Goal: Information Seeking & Learning: Understand process/instructions

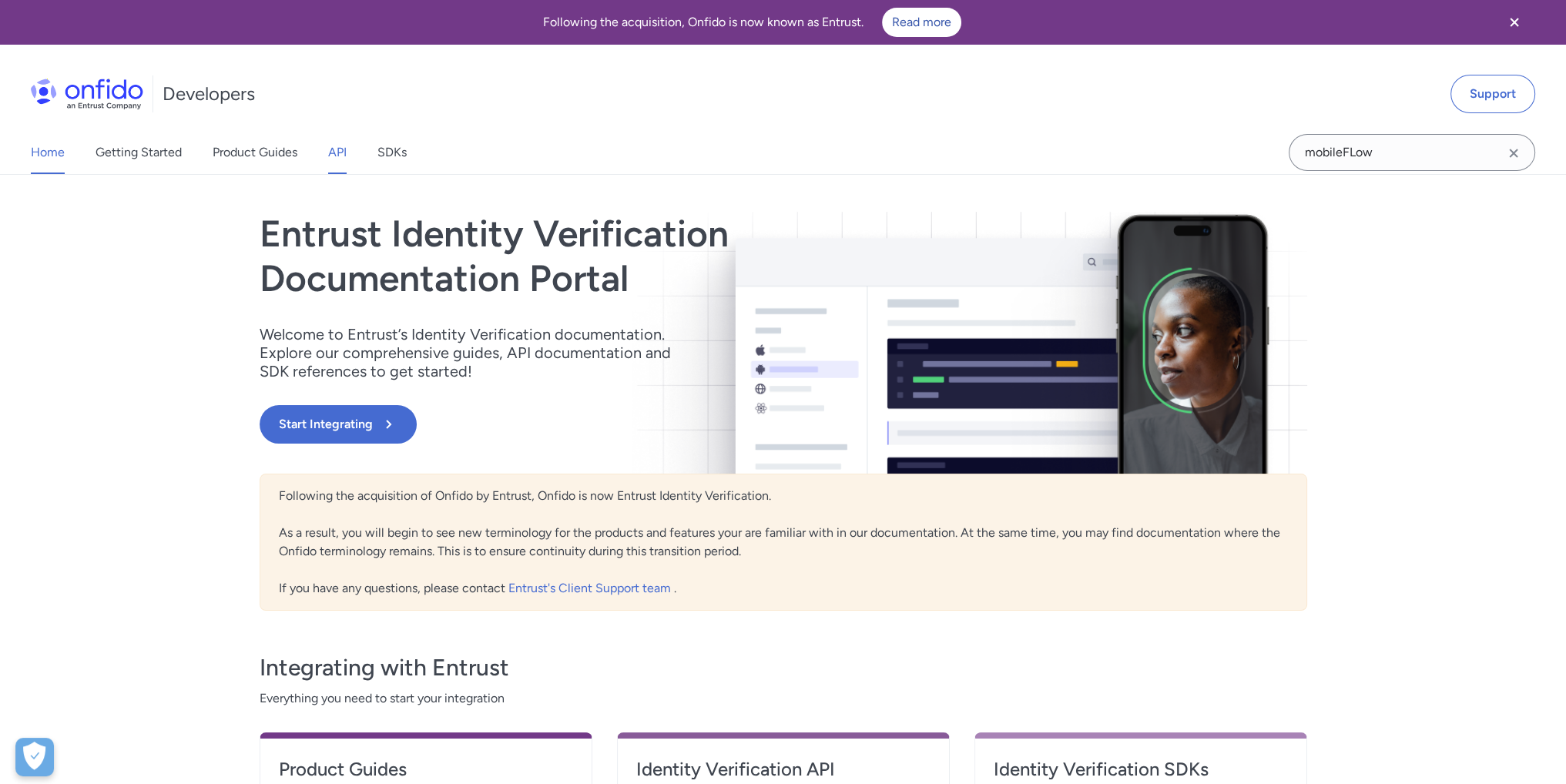
click at [330, 154] on link "API" at bounding box center [338, 152] width 19 height 43
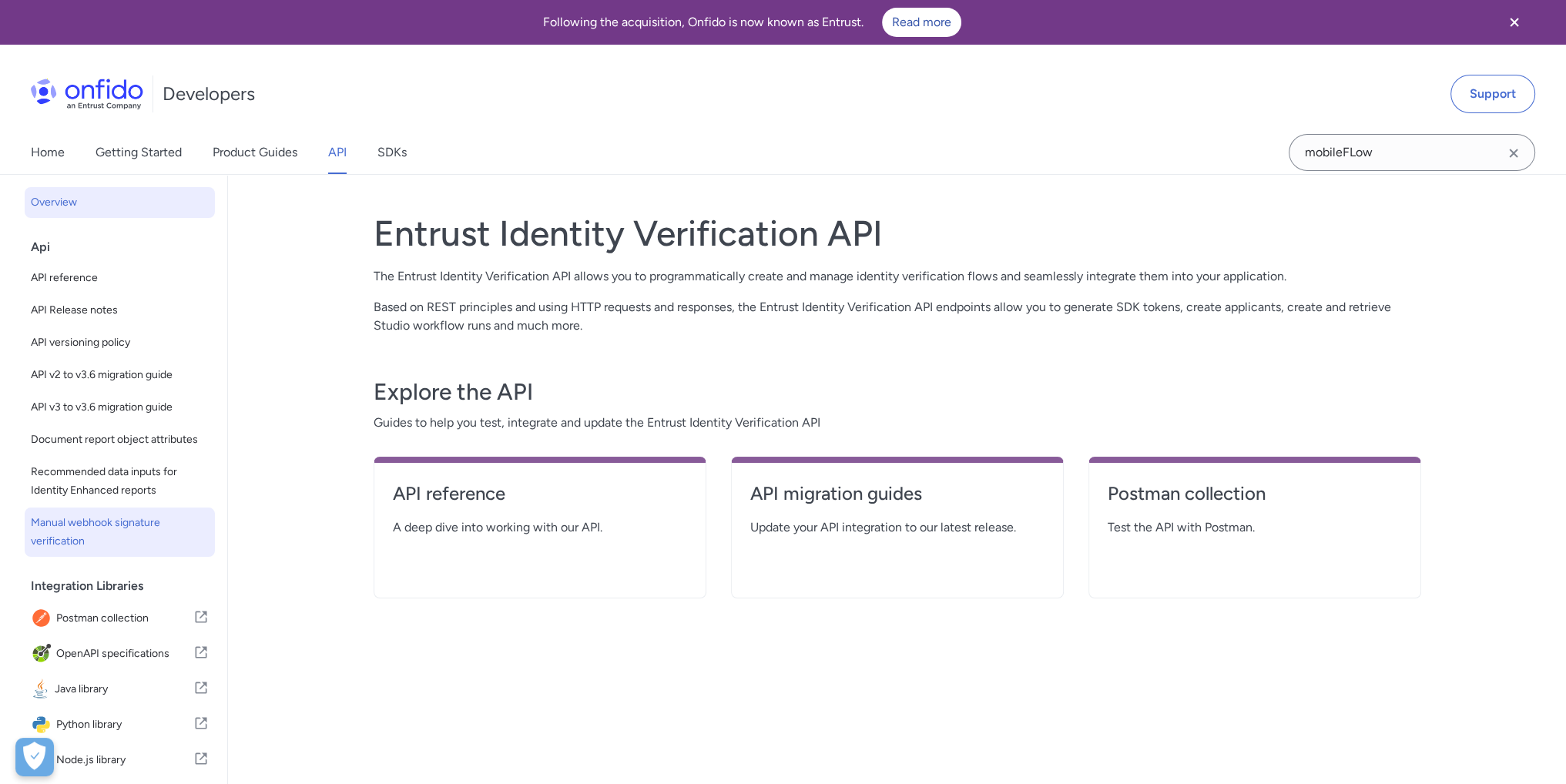
click at [73, 551] on span "Manual webhook signature verification" at bounding box center [119, 531] width 178 height 37
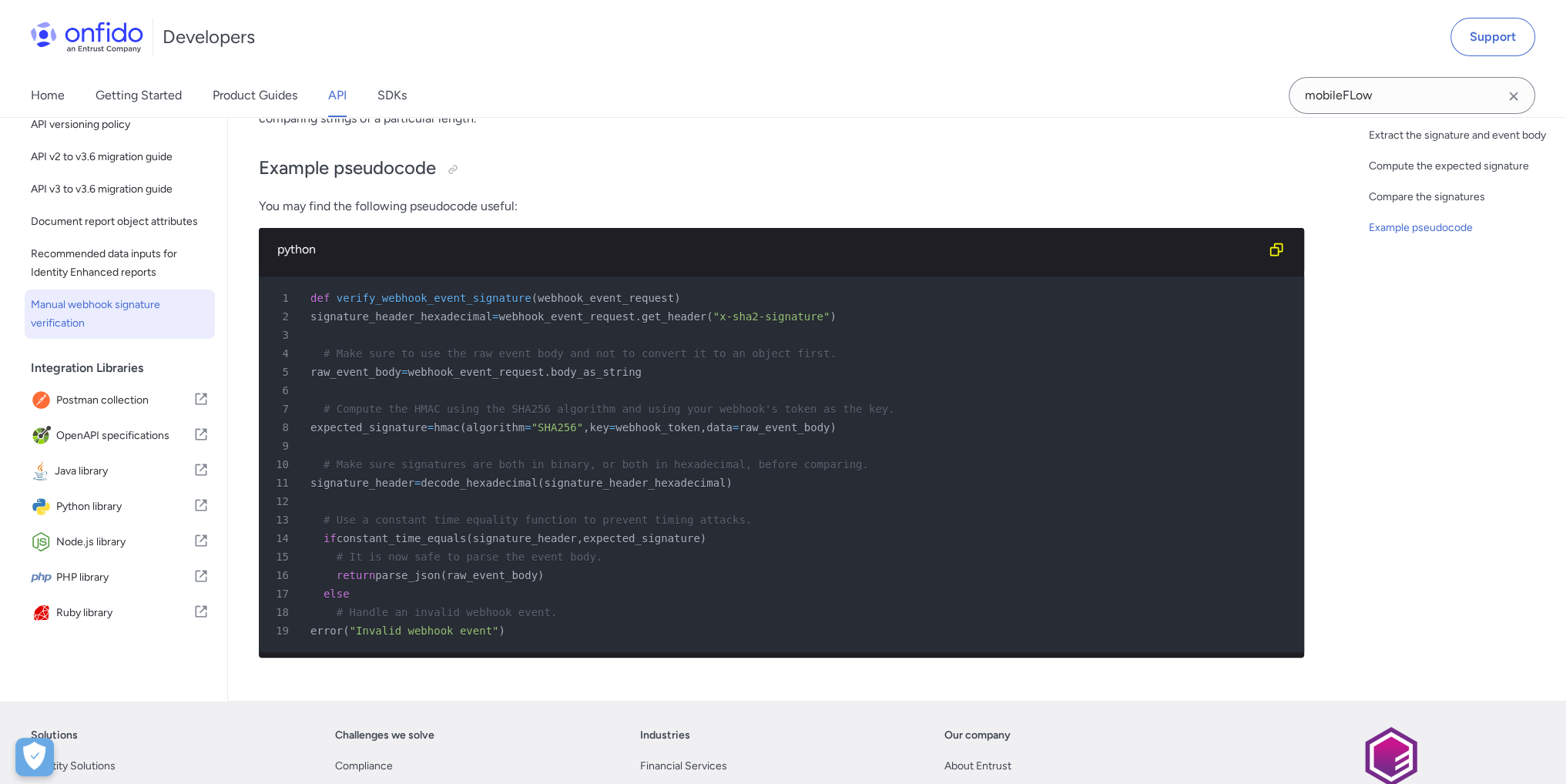
scroll to position [693, 0]
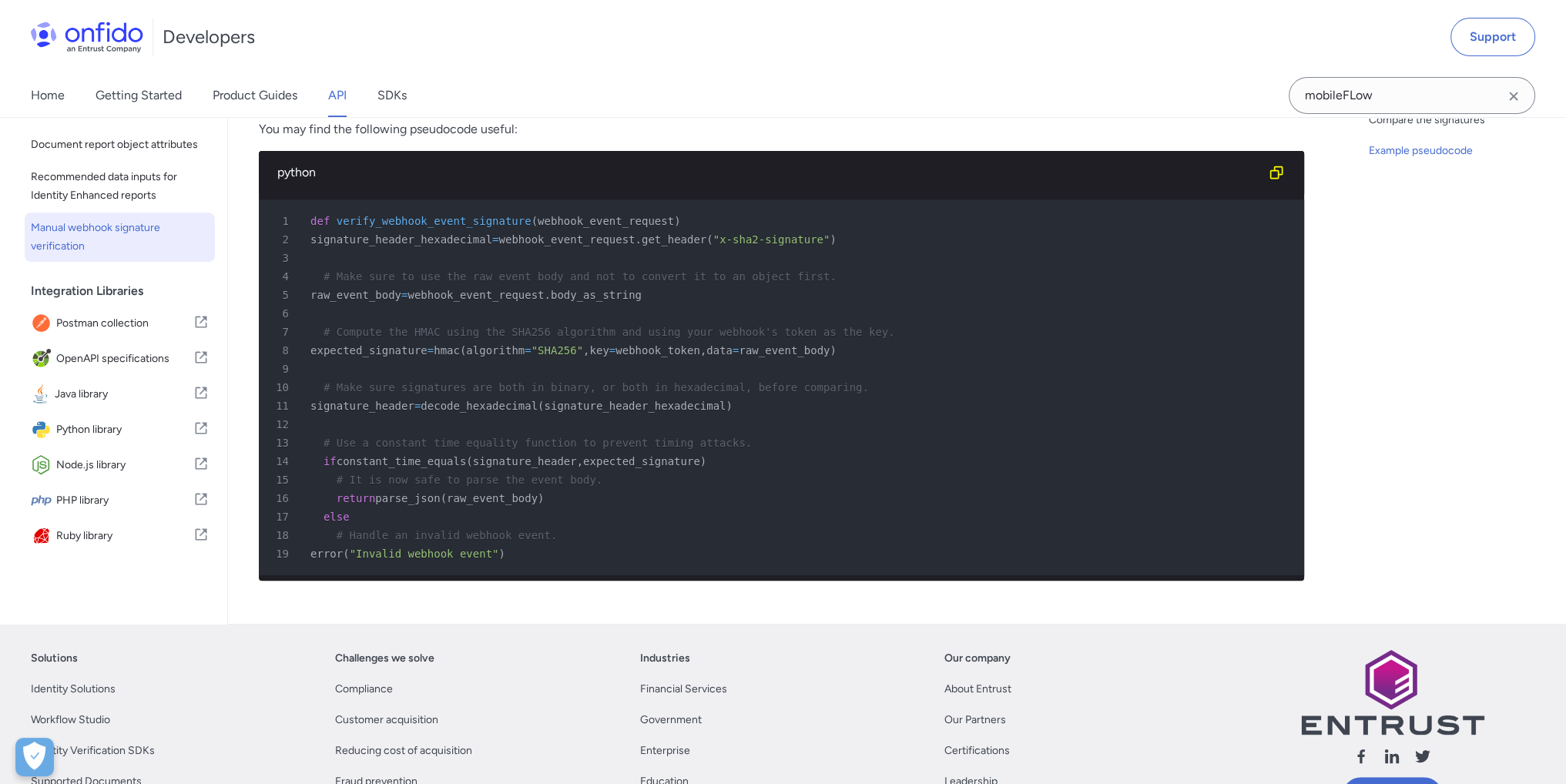
click at [462, 242] on span "signature_header_hexadecimal" at bounding box center [401, 239] width 182 height 12
click at [380, 297] on span "raw_event_body" at bounding box center [356, 294] width 91 height 12
click at [380, 294] on span "raw_event_body" at bounding box center [356, 294] width 91 height 12
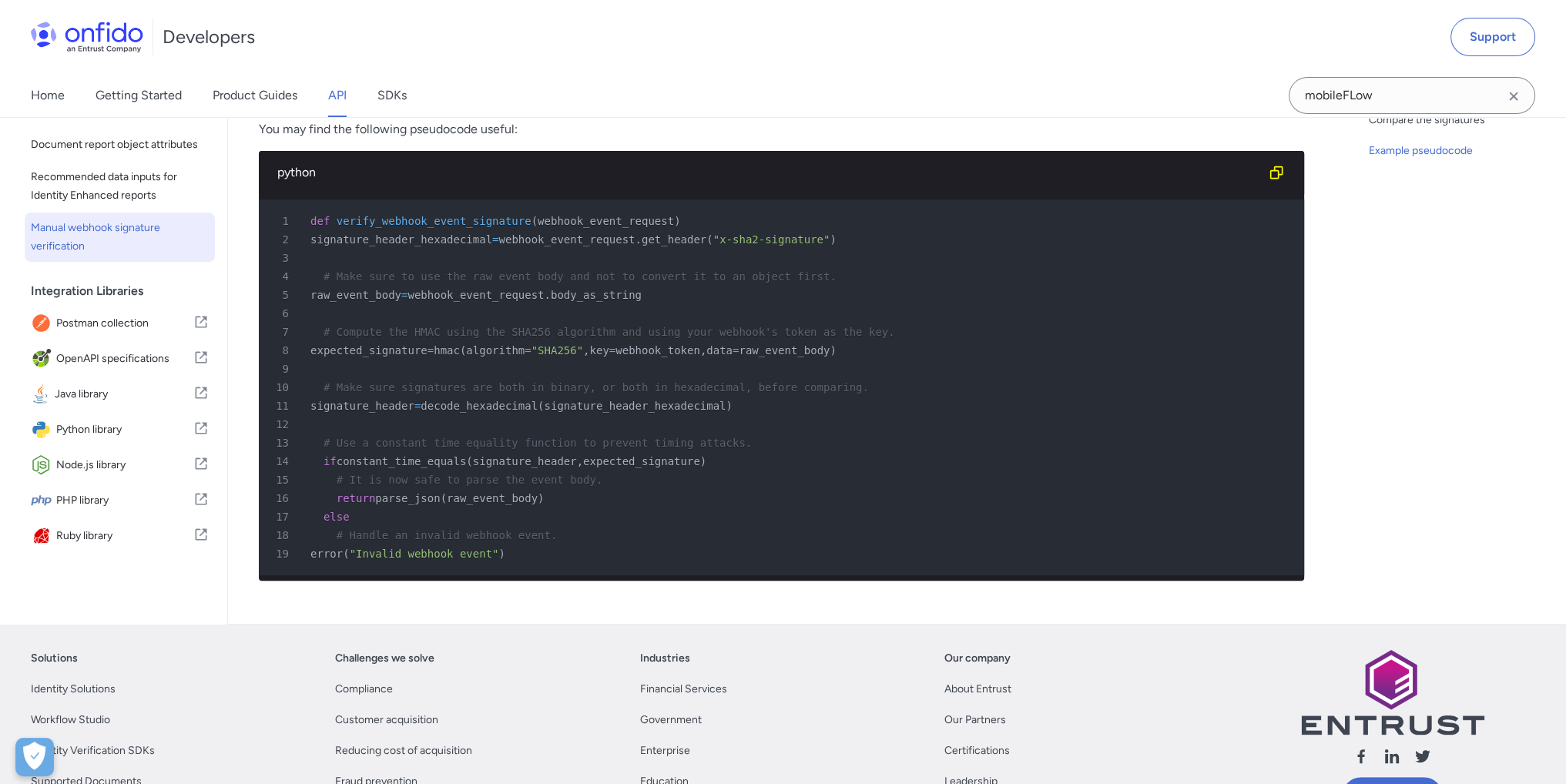
click at [380, 294] on span "raw_event_body" at bounding box center [356, 294] width 91 height 12
click at [382, 299] on span "raw_event_body" at bounding box center [356, 294] width 91 height 12
click at [383, 349] on span "expected_signature" at bounding box center [369, 350] width 117 height 12
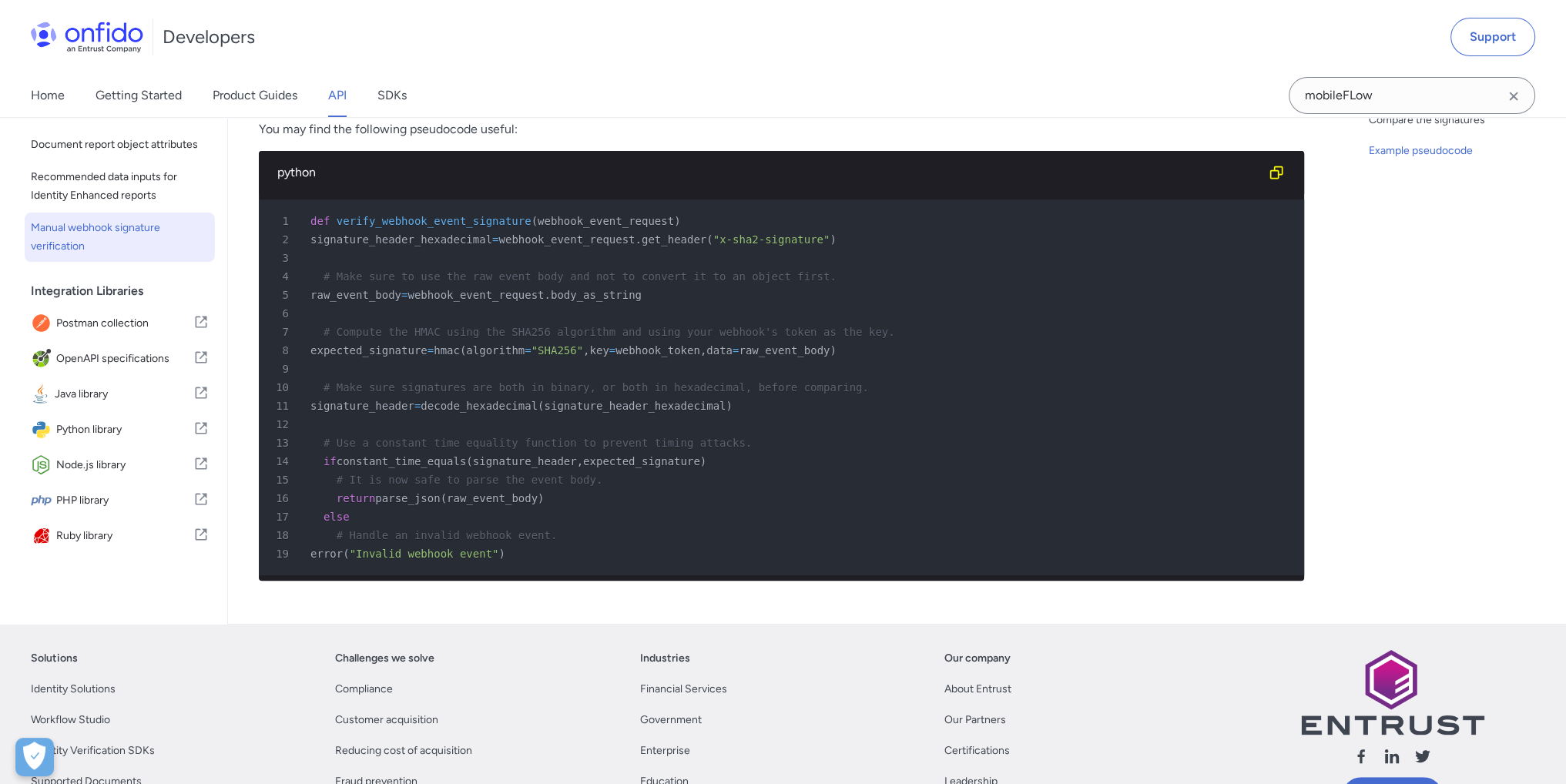
click at [651, 351] on span "webhook_token" at bounding box center [657, 350] width 85 height 12
click at [544, 352] on span ""SHA256"" at bounding box center [557, 350] width 52 height 12
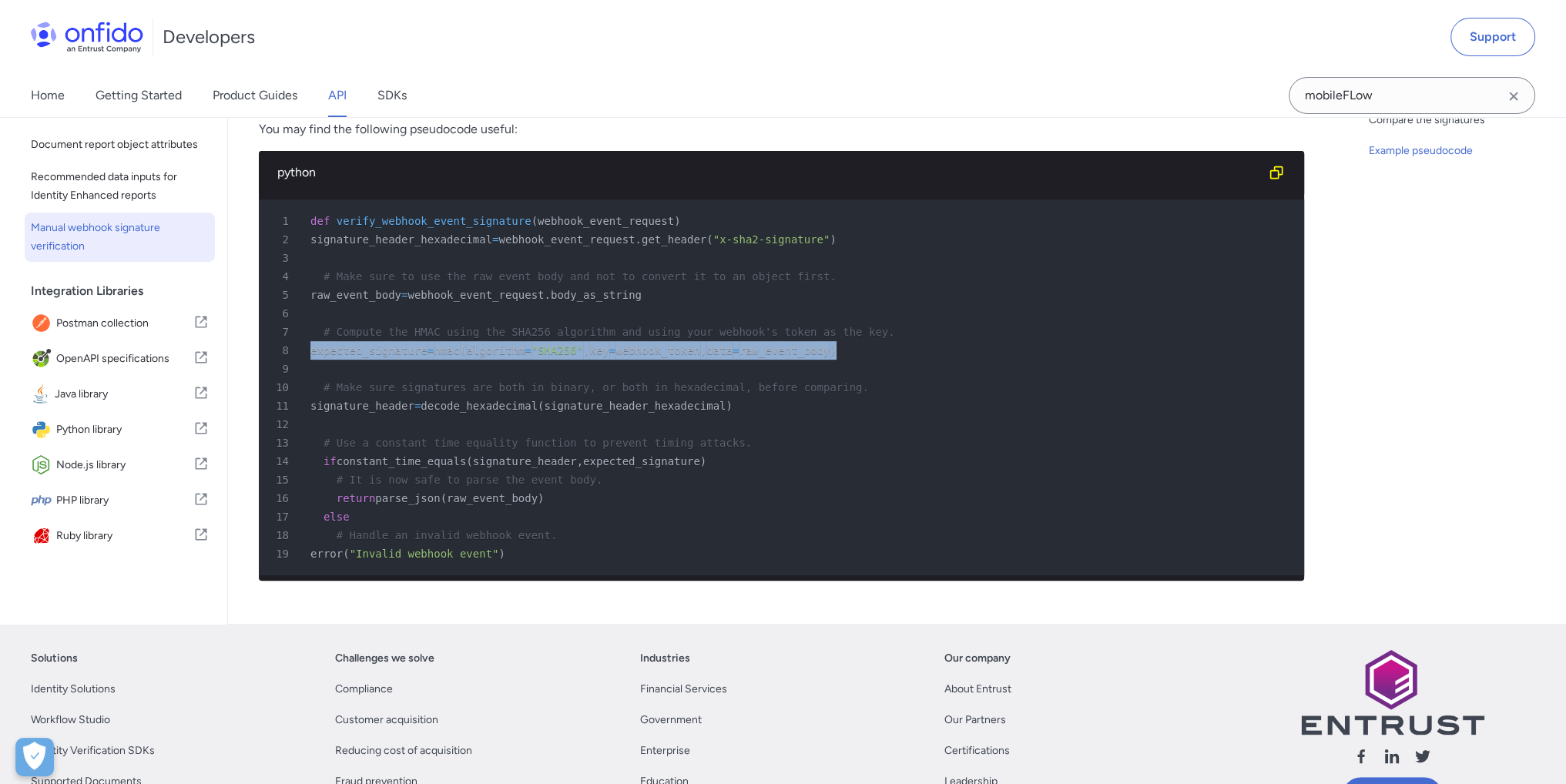
click at [544, 352] on span ""SHA256"" at bounding box center [557, 350] width 52 height 12
click at [772, 352] on span "raw_event_body" at bounding box center [783, 350] width 91 height 12
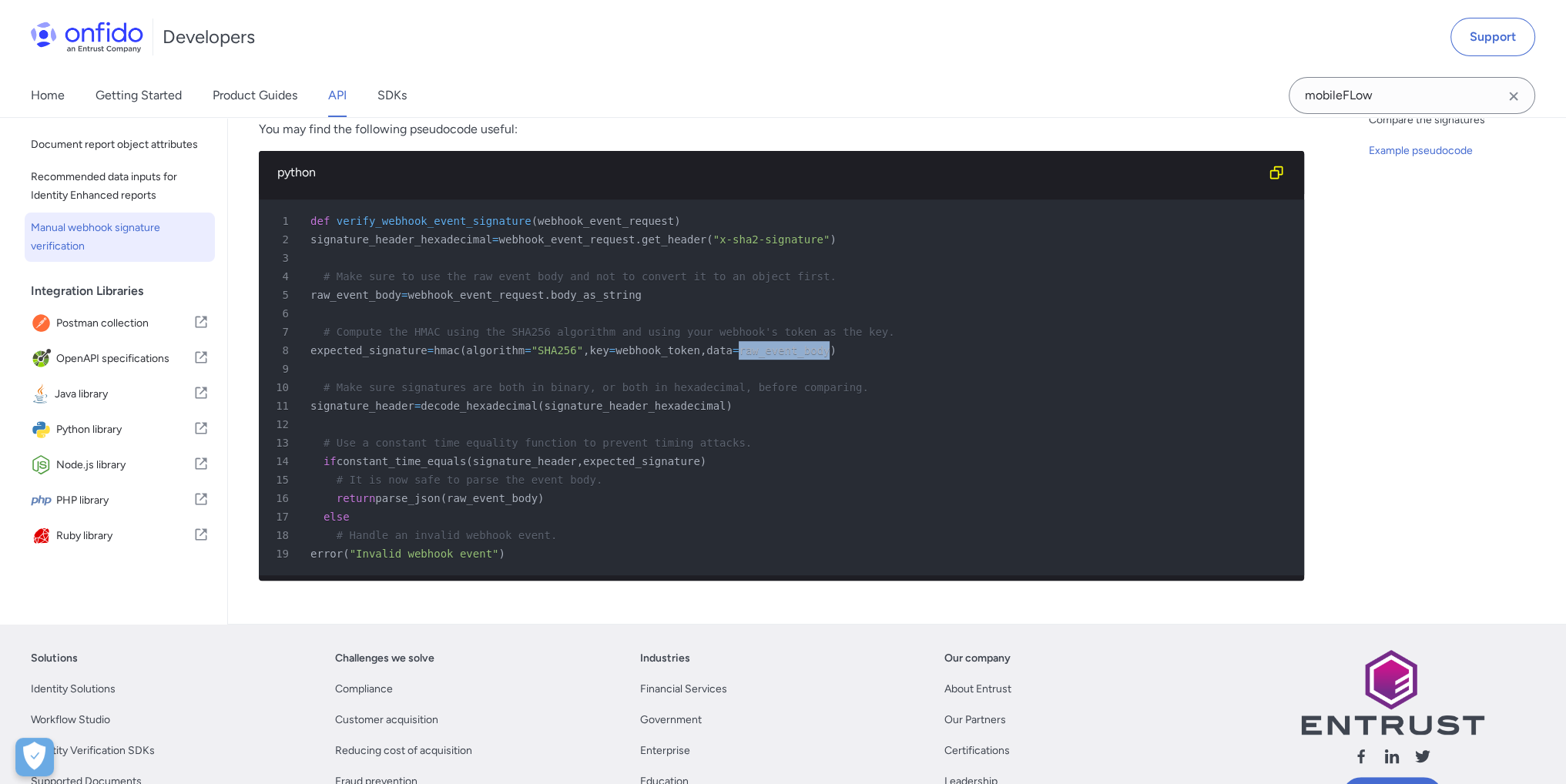
click at [772, 352] on span "raw_event_body" at bounding box center [783, 350] width 91 height 12
click at [601, 401] on span "signature_header_hexadecimal" at bounding box center [634, 405] width 182 height 12
click at [582, 404] on span "signature_header_hexadecimal" at bounding box center [634, 405] width 182 height 12
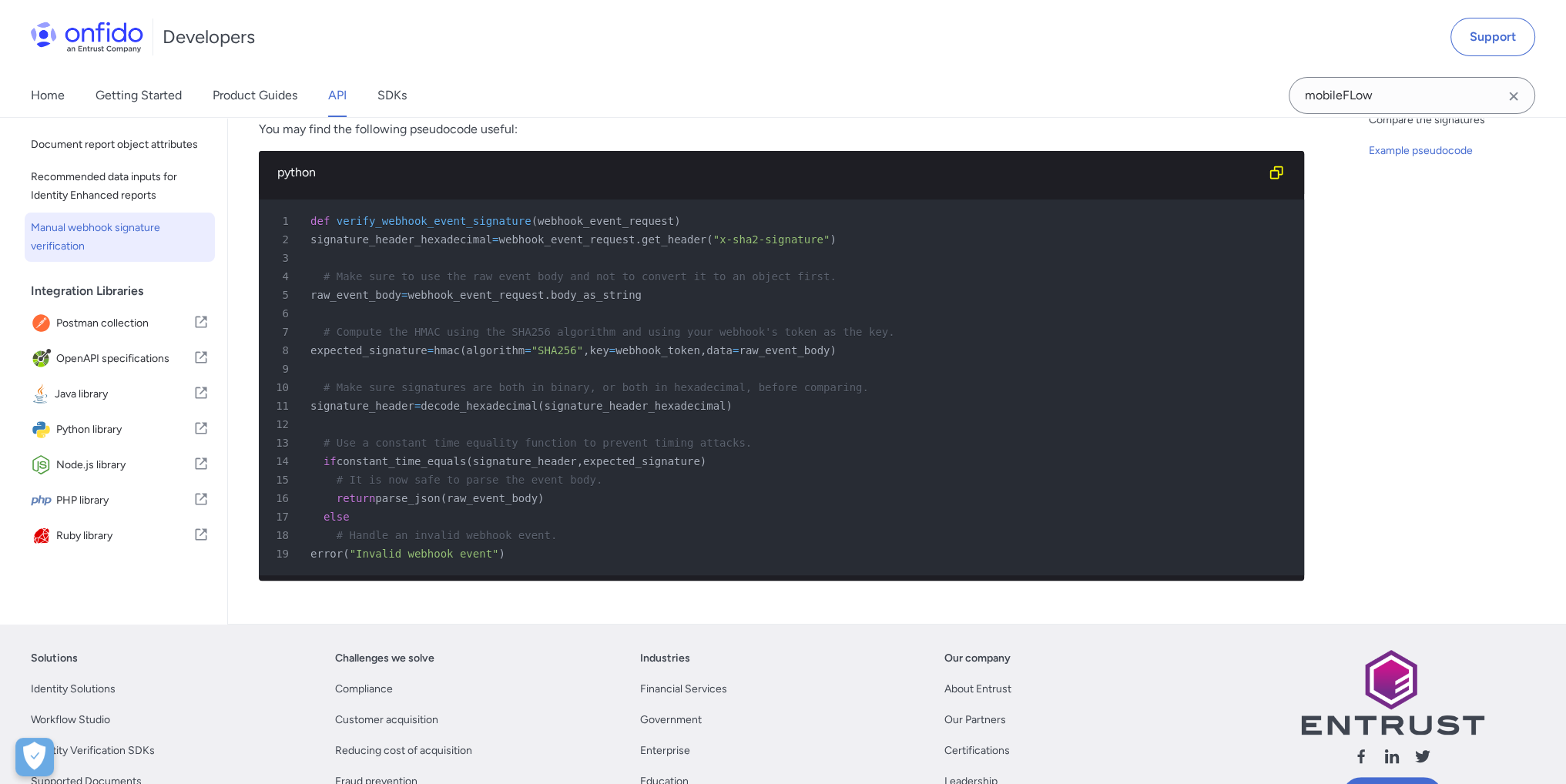
click at [394, 242] on span "signature_header_hexadecimal" at bounding box center [401, 239] width 182 height 12
click at [504, 463] on span "signature_header" at bounding box center [525, 461] width 104 height 12
click at [631, 463] on span "expected_signature" at bounding box center [641, 461] width 117 height 12
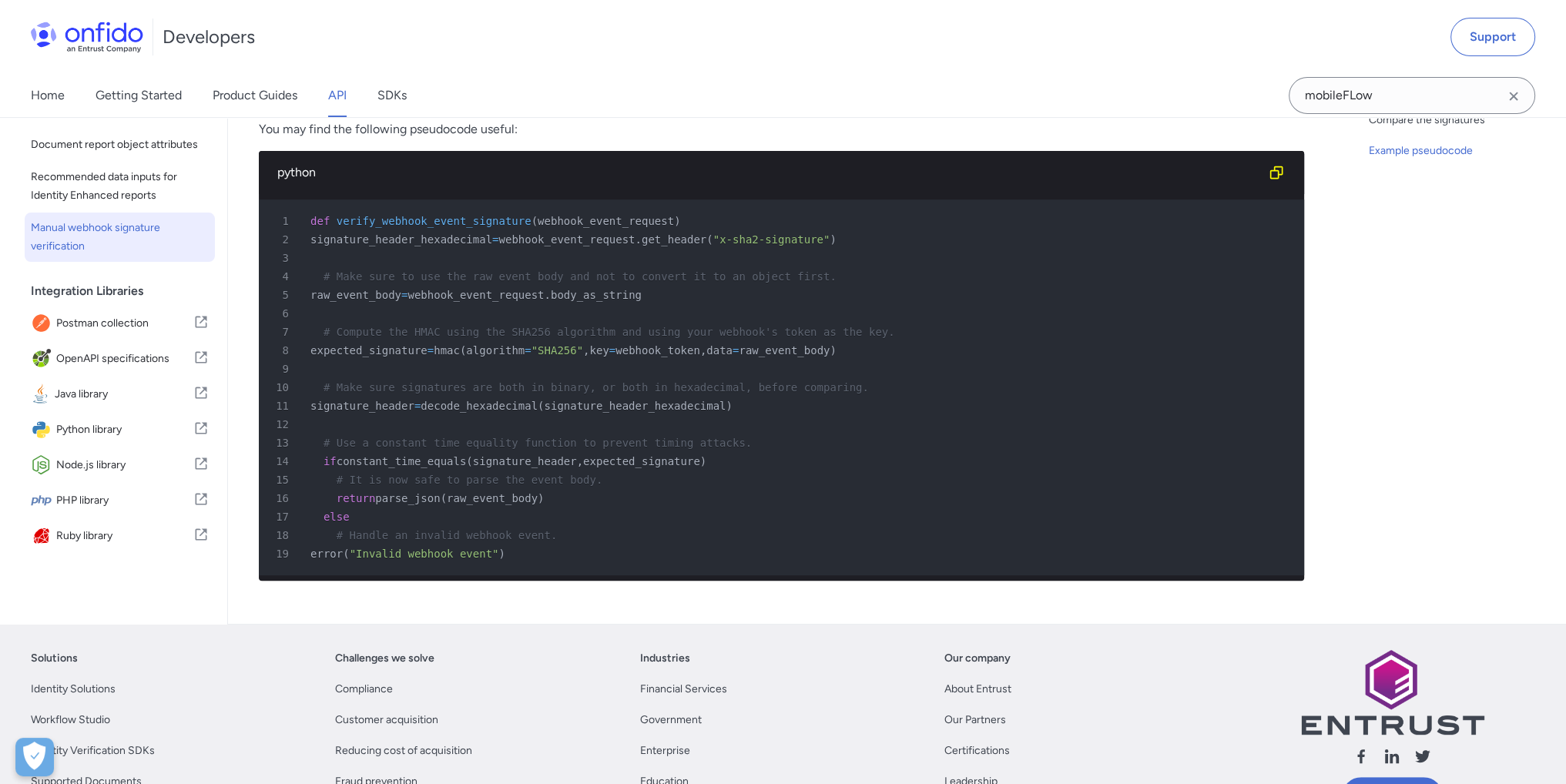
click at [631, 463] on span "expected_signature" at bounding box center [641, 461] width 117 height 12
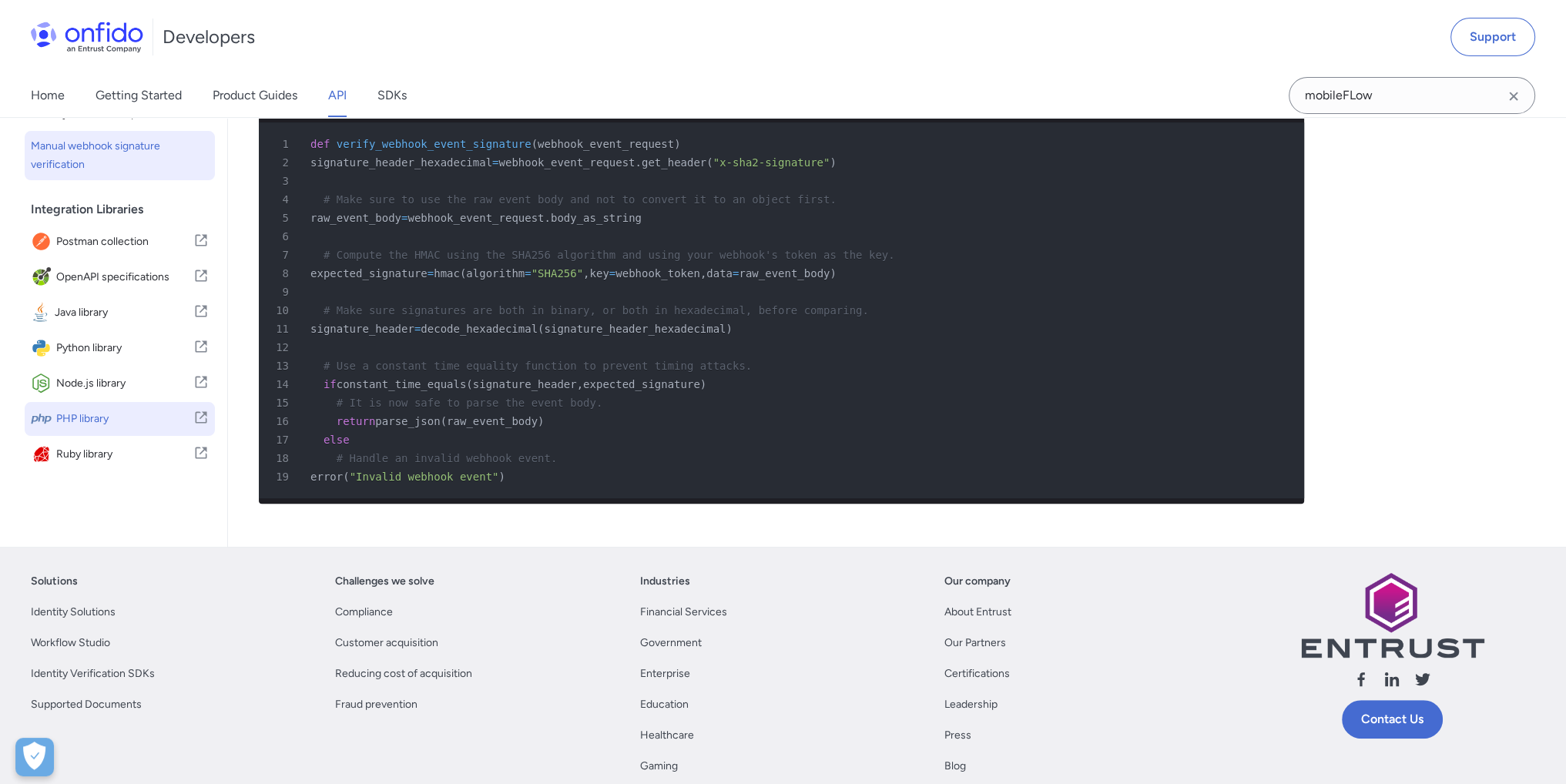
scroll to position [100, 0]
